Goal: Information Seeking & Learning: Learn about a topic

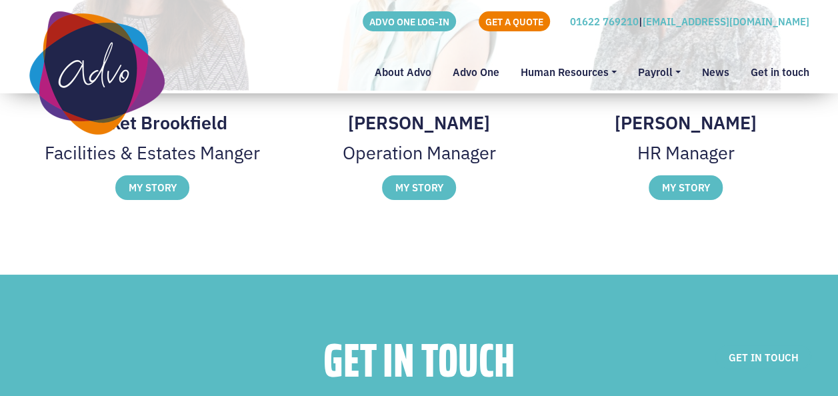
scroll to position [2375, 0]
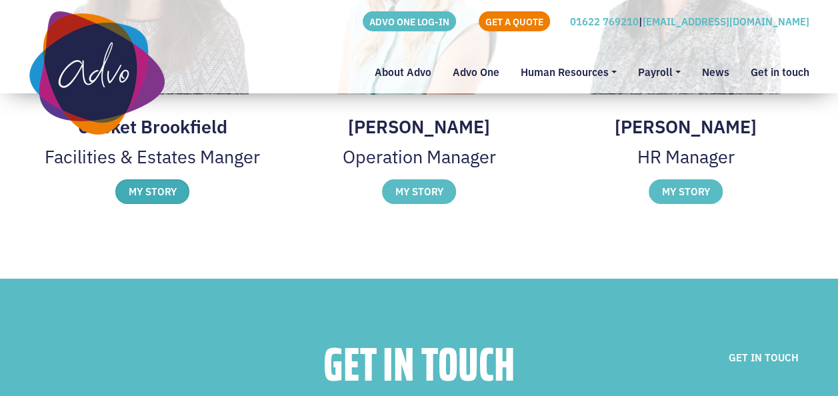
click at [157, 192] on label "MY STORY" at bounding box center [152, 191] width 74 height 24
click at [0, 0] on div at bounding box center [0, 0] width 0 height 0
click at [0, 0] on img at bounding box center [0, 0] width 0 height 0
drag, startPoint x: 675, startPoint y: 220, endPoint x: 674, endPoint y: 255, distance: 34.7
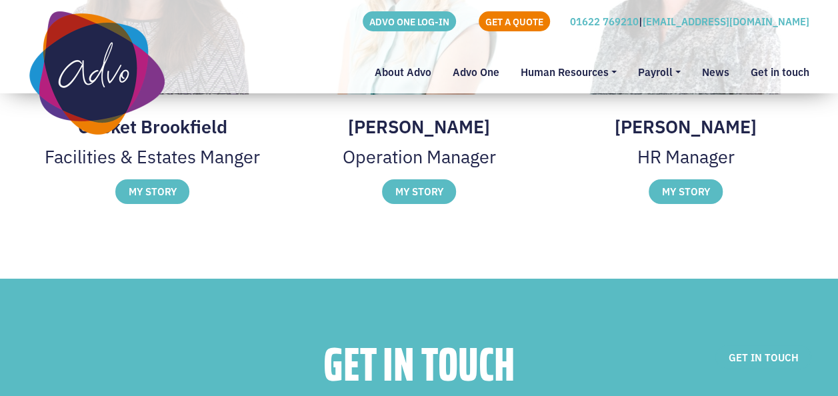
click at [0, 0] on div "[PERSON_NAME] has a meticulous personality with a keen eye for detail, making h…" at bounding box center [0, 0] width 0 height 0
click at [0, 0] on img at bounding box center [0, 0] width 0 height 0
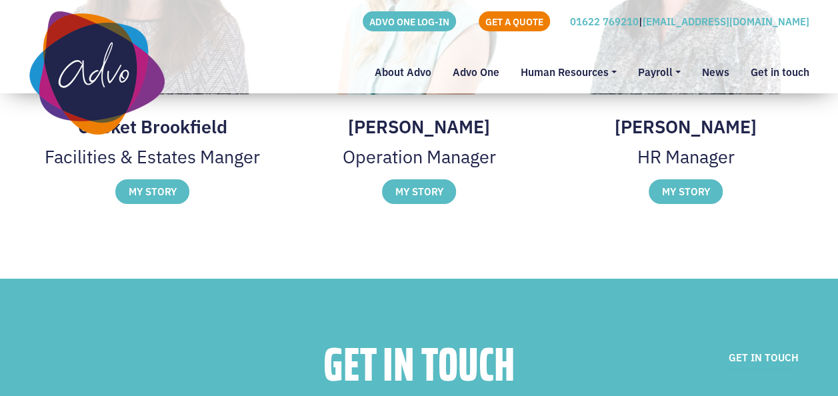
click at [0, 0] on img at bounding box center [0, 0] width 0 height 0
